Goal: Task Accomplishment & Management: Use online tool/utility

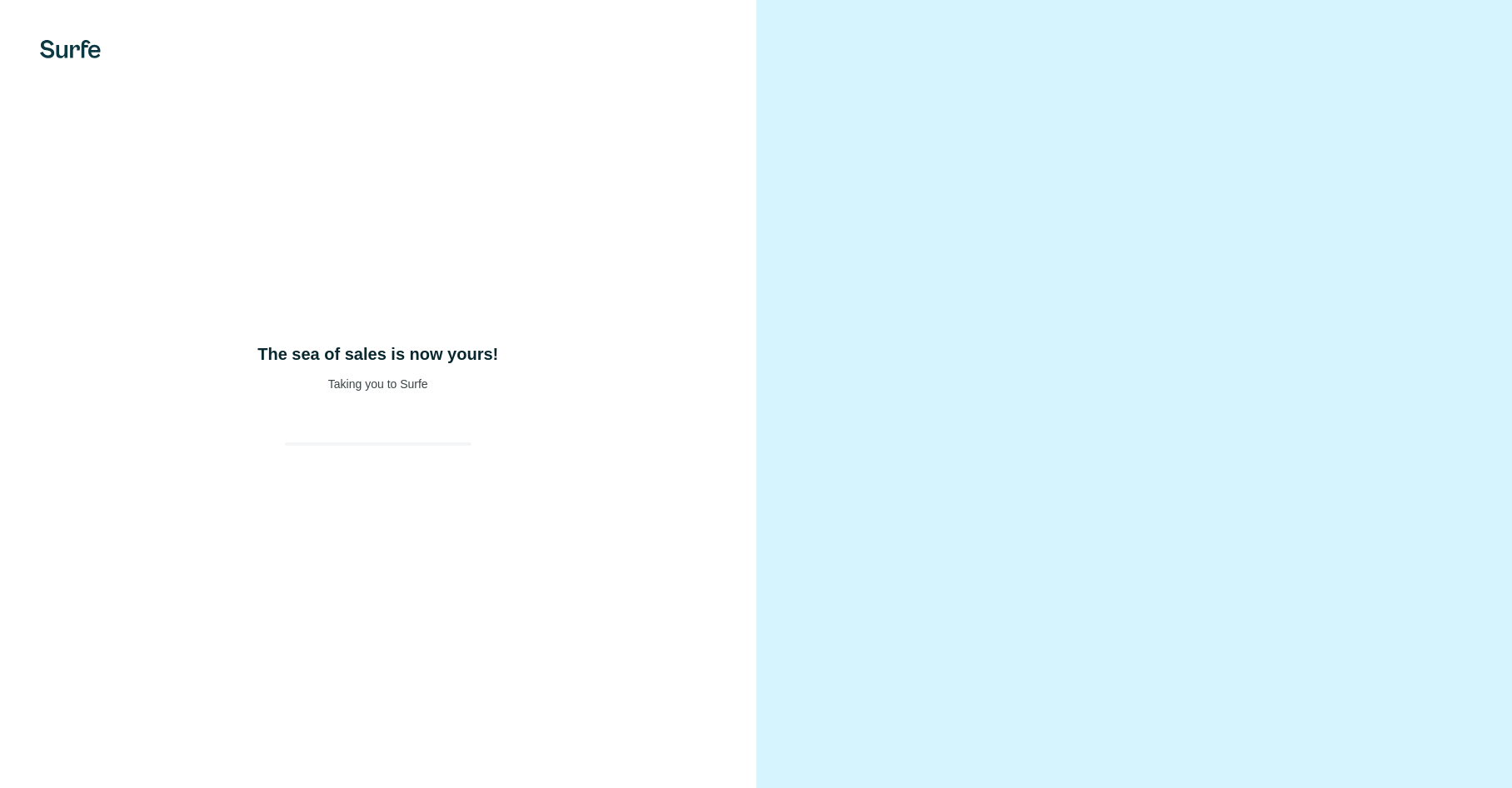
click at [420, 406] on div "The sea of sales is now yours! Taking you to Surfe" at bounding box center [378, 394] width 756 height 788
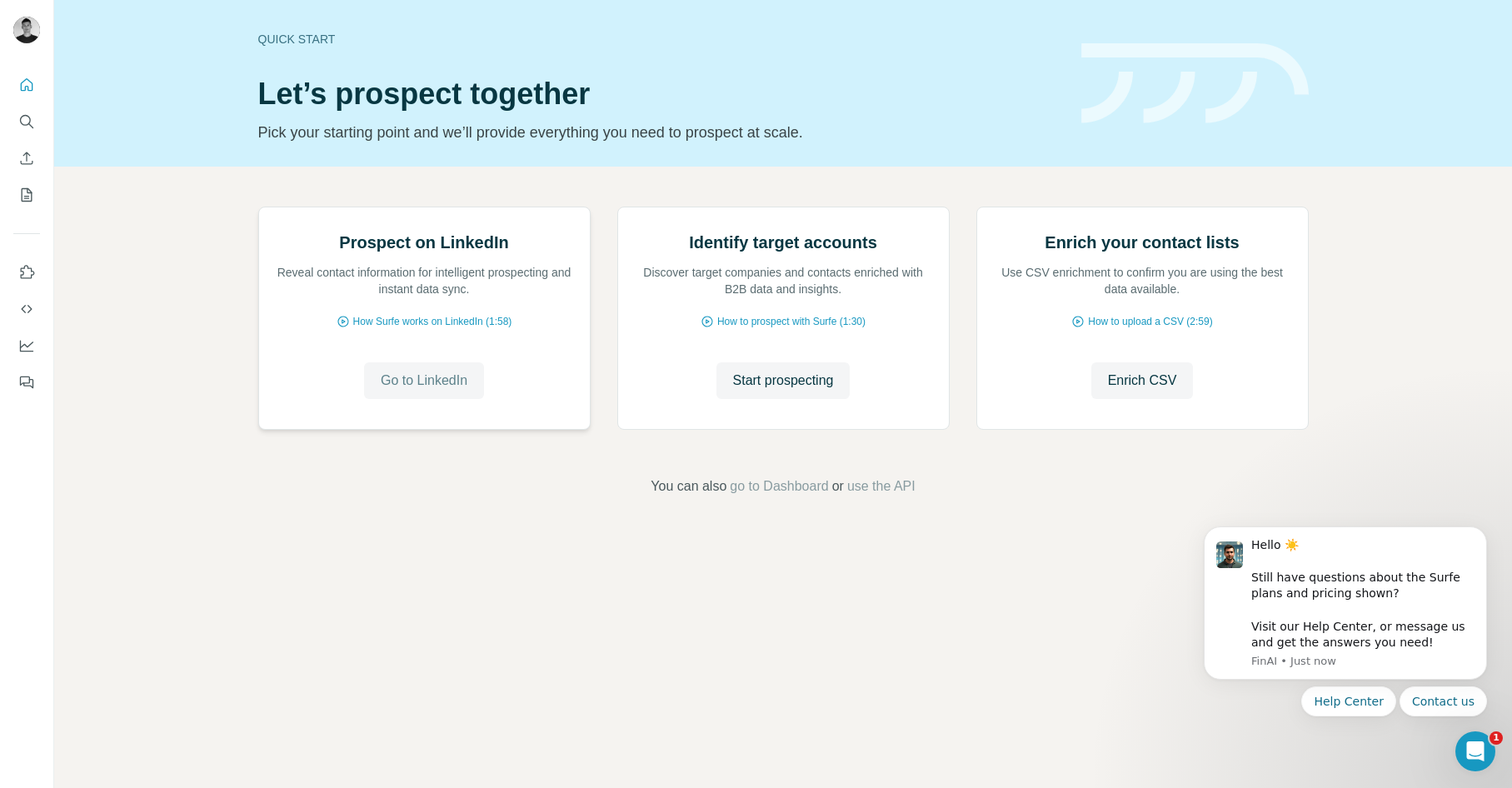
click at [432, 391] on span "Go to LinkedIn" at bounding box center [424, 380] width 87 height 20
click at [27, 95] on button "Quick start" at bounding box center [26, 84] width 26 height 30
click at [20, 88] on icon "Quick start" at bounding box center [26, 84] width 13 height 13
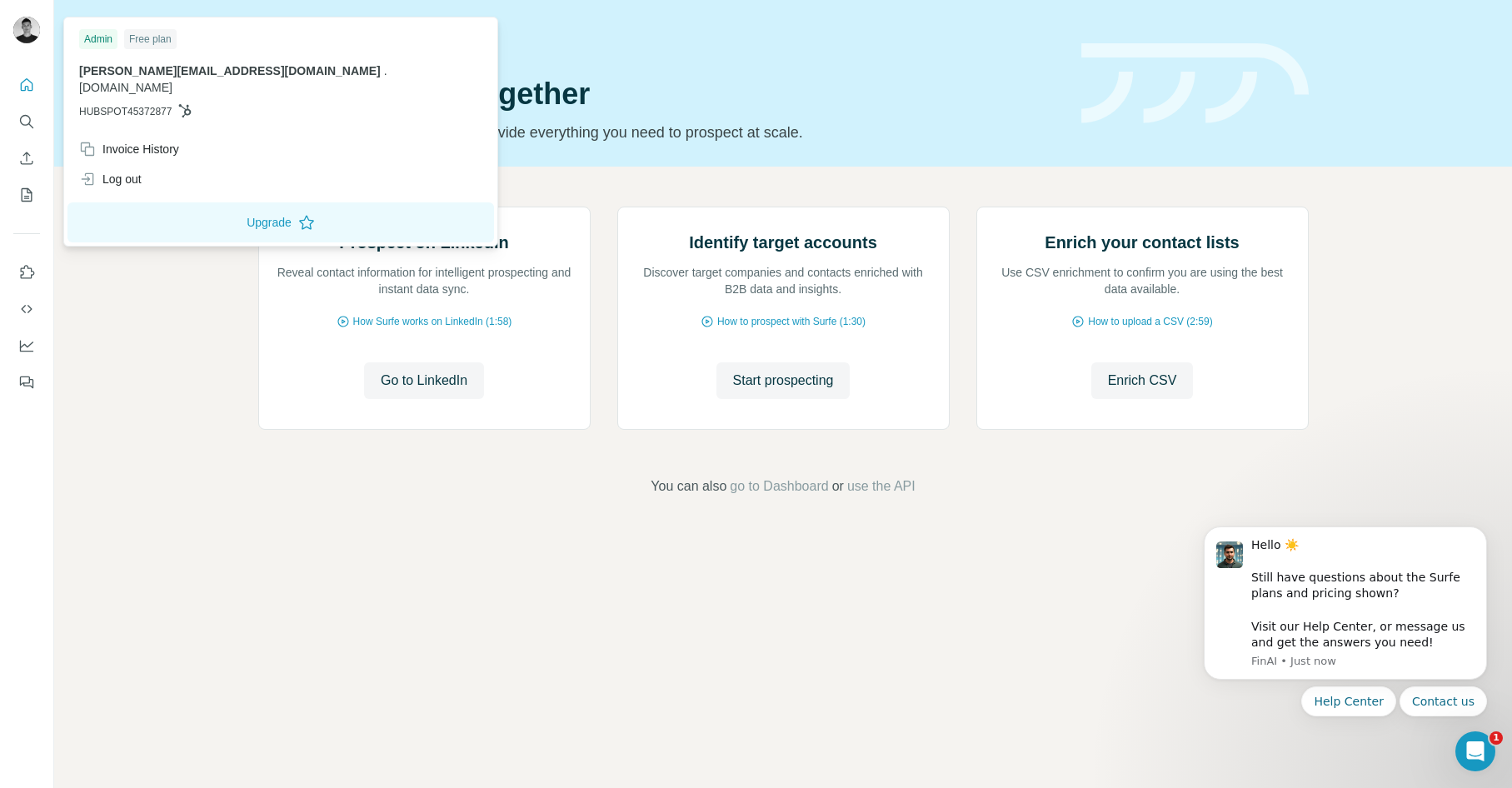
click at [29, 27] on img at bounding box center [26, 30] width 26 height 26
click at [148, 38] on div "Free plan" at bounding box center [151, 38] width 53 height 20
click at [193, 204] on button "Upgrade" at bounding box center [280, 222] width 427 height 40
